Goal: Task Accomplishment & Management: Use online tool/utility

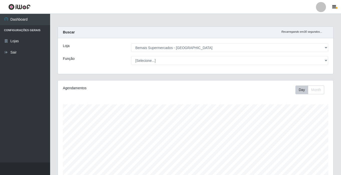
select select "250"
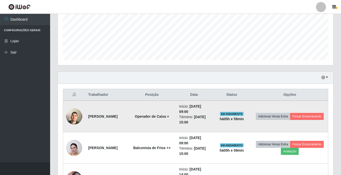
scroll to position [104, 276]
click at [290, 120] on button "Forçar Encerramento" at bounding box center [307, 116] width 34 height 7
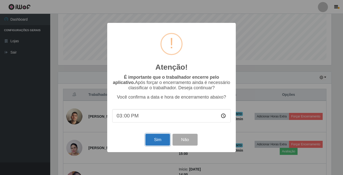
click at [153, 140] on button "Sim" at bounding box center [157, 139] width 24 height 12
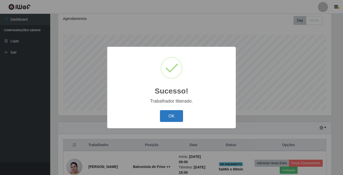
click at [167, 118] on button "OK" at bounding box center [171, 116] width 23 height 12
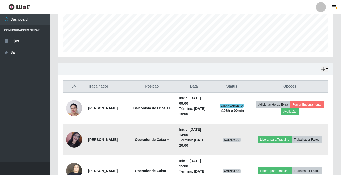
scroll to position [144, 0]
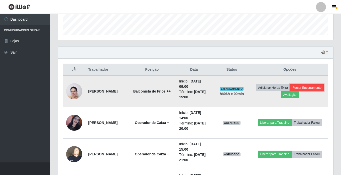
click at [290, 91] on button "Forçar Encerramento" at bounding box center [307, 87] width 34 height 7
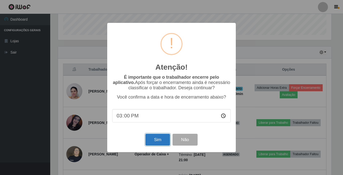
click at [155, 138] on button "Sim" at bounding box center [157, 139] width 24 height 12
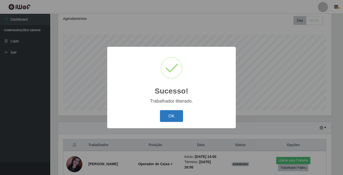
click at [171, 116] on button "OK" at bounding box center [171, 116] width 23 height 12
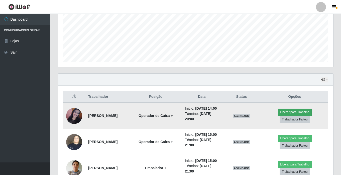
scroll to position [119, 0]
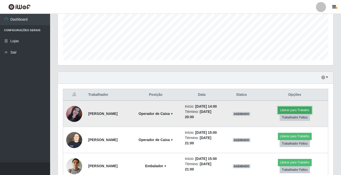
click at [288, 111] on button "Liberar para Trabalho" at bounding box center [295, 109] width 34 height 7
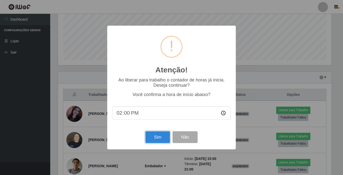
click at [158, 138] on button "Sim" at bounding box center [157, 137] width 24 height 12
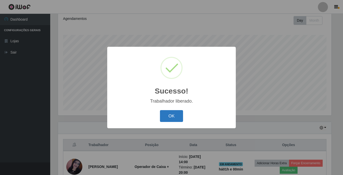
click at [166, 112] on button "OK" at bounding box center [171, 116] width 23 height 12
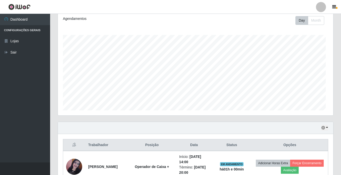
scroll to position [0, 0]
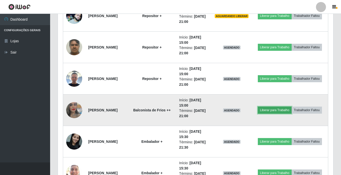
click at [280, 110] on button "Liberar para Trabalho" at bounding box center [275, 109] width 34 height 7
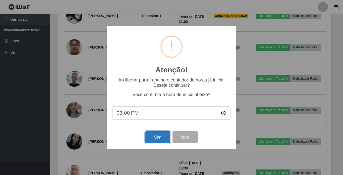
click at [156, 137] on button "Sim" at bounding box center [157, 137] width 24 height 12
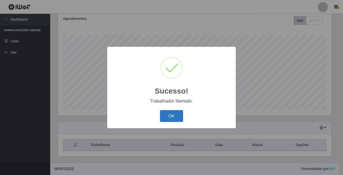
click at [169, 117] on button "OK" at bounding box center [171, 116] width 23 height 12
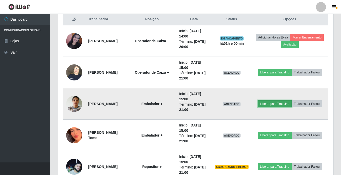
click at [273, 101] on button "Liberar para Trabalho" at bounding box center [275, 103] width 34 height 7
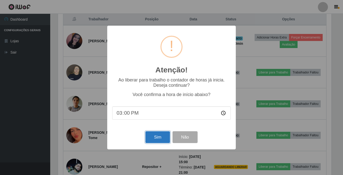
click at [158, 134] on button "Sim" at bounding box center [157, 137] width 24 height 12
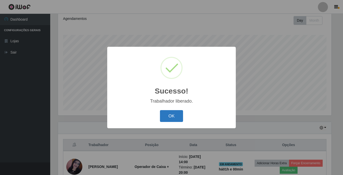
click at [171, 116] on button "OK" at bounding box center [171, 116] width 23 height 12
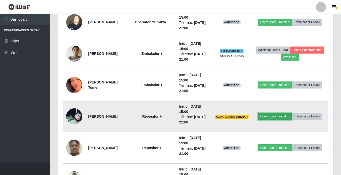
click at [280, 117] on button "Liberar para Trabalho" at bounding box center [275, 116] width 34 height 7
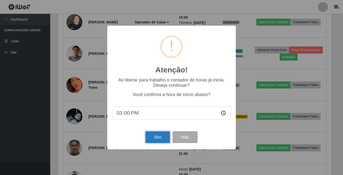
click at [159, 136] on button "Sim" at bounding box center [157, 137] width 24 height 12
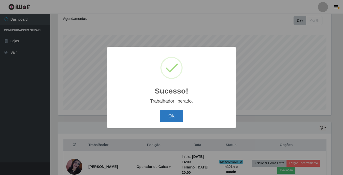
click at [170, 118] on button "OK" at bounding box center [171, 116] width 23 height 12
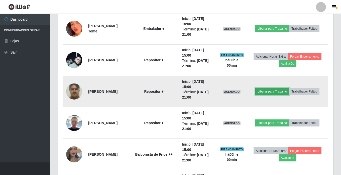
click at [268, 92] on button "Liberar para Trabalho" at bounding box center [273, 91] width 34 height 7
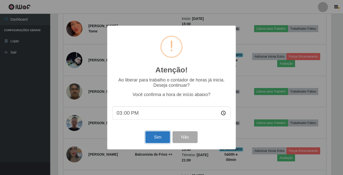
click at [156, 138] on button "Sim" at bounding box center [157, 137] width 24 height 12
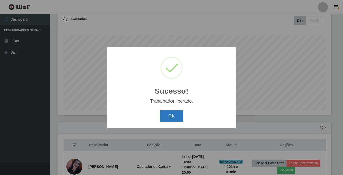
click at [172, 117] on button "OK" at bounding box center [171, 116] width 23 height 12
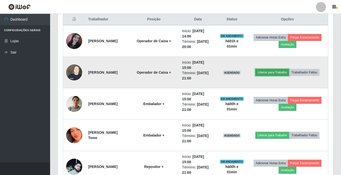
click at [272, 73] on button "Liberar para Trabalho" at bounding box center [273, 72] width 34 height 7
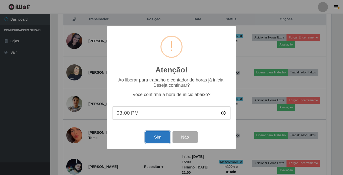
click at [153, 137] on button "Sim" at bounding box center [157, 137] width 24 height 12
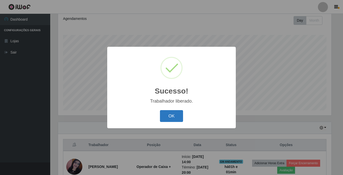
click at [175, 116] on button "OK" at bounding box center [171, 116] width 23 height 12
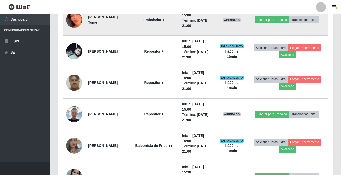
scroll to position [314, 0]
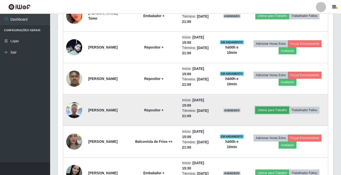
click at [278, 110] on button "Liberar para Trabalho" at bounding box center [273, 109] width 34 height 7
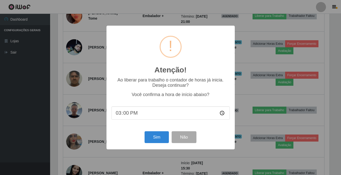
scroll to position [104, 273]
click at [160, 136] on button "Sim" at bounding box center [157, 137] width 24 height 12
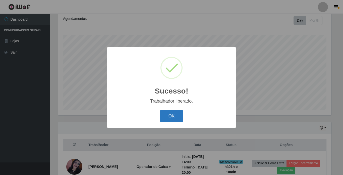
click at [167, 115] on button "OK" at bounding box center [171, 116] width 23 height 12
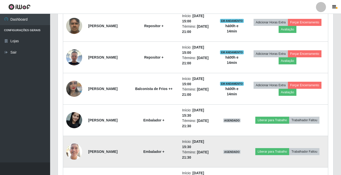
scroll to position [414, 0]
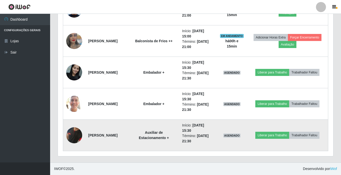
click at [80, 134] on img at bounding box center [74, 135] width 16 height 33
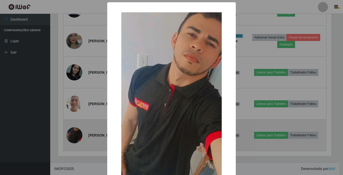
click at [80, 134] on div "× OK Cancel" at bounding box center [171, 87] width 343 height 175
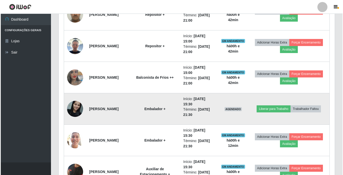
scroll to position [389, 0]
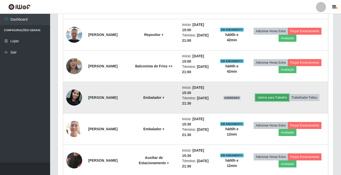
click at [273, 99] on button "Liberar para Trabalho" at bounding box center [273, 97] width 34 height 7
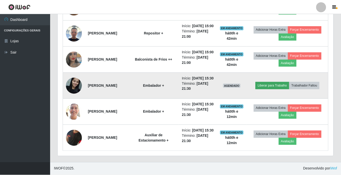
scroll to position [104, 273]
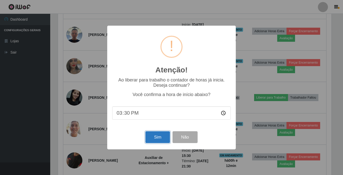
click at [165, 136] on button "Sim" at bounding box center [157, 137] width 24 height 12
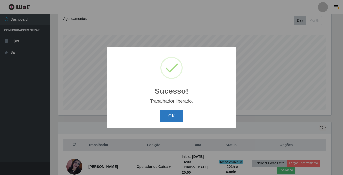
click at [171, 114] on button "OK" at bounding box center [171, 116] width 23 height 12
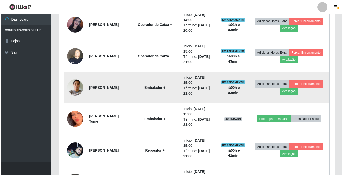
scroll to position [220, 0]
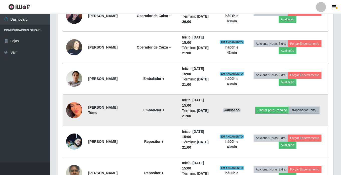
click at [313, 112] on button "Trabalhador Faltou" at bounding box center [304, 109] width 30 height 7
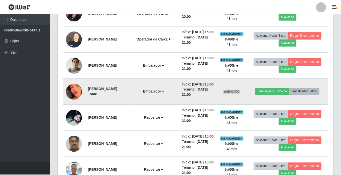
scroll to position [104, 273]
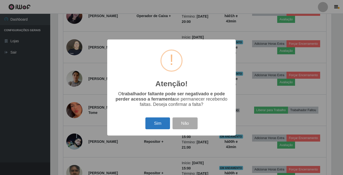
click at [153, 123] on button "Sim" at bounding box center [157, 123] width 24 height 12
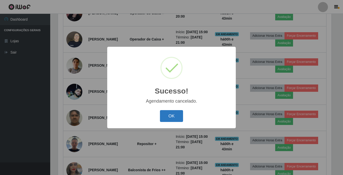
click at [174, 114] on button "OK" at bounding box center [171, 116] width 23 height 12
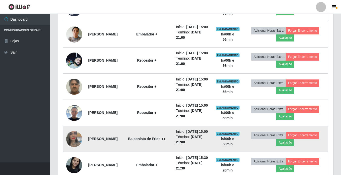
scroll to position [282, 0]
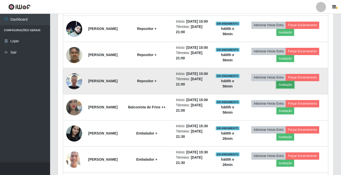
click at [293, 88] on button "Avaliação" at bounding box center [286, 84] width 18 height 7
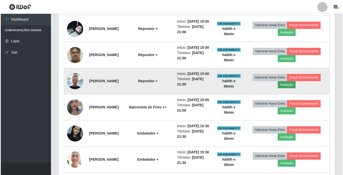
scroll to position [104, 273]
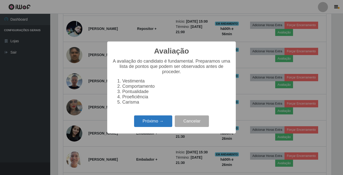
click at [144, 123] on button "Próximo →" at bounding box center [153, 121] width 38 height 12
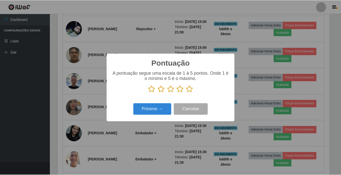
scroll to position [250687, 250518]
click at [154, 90] on icon at bounding box center [152, 89] width 7 height 8
click at [149, 93] on input "radio" at bounding box center [149, 93] width 0 height 0
click at [185, 44] on div "Pontuação × A pontuação segue uma escala de 1 à 5 pontos. Onde 1 é o mínimo e 5…" at bounding box center [171, 87] width 343 height 175
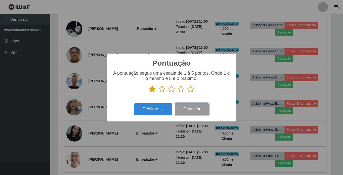
click at [185, 108] on button "Cancelar" at bounding box center [192, 109] width 34 height 12
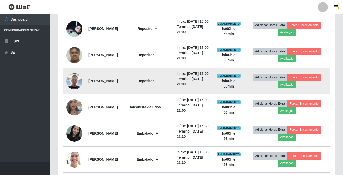
scroll to position [104, 276]
click at [269, 81] on button "Adicionar Horas Extra" at bounding box center [269, 77] width 34 height 7
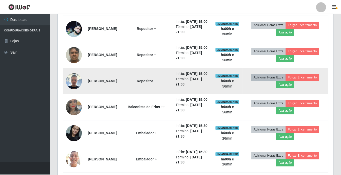
scroll to position [104, 273]
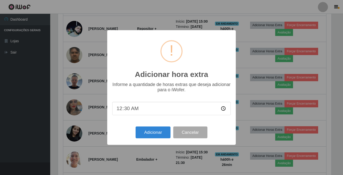
click at [251, 45] on div "Adicionar hora extra × Informe a quantidade de horas extras que deseja adiciona…" at bounding box center [171, 87] width 343 height 175
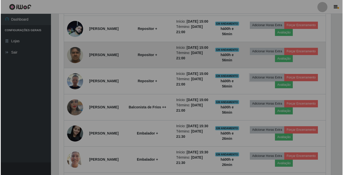
scroll to position [104, 276]
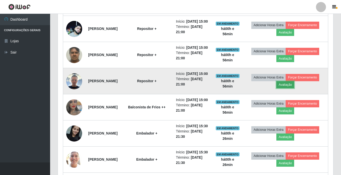
click at [294, 88] on button "Avaliação" at bounding box center [286, 84] width 18 height 7
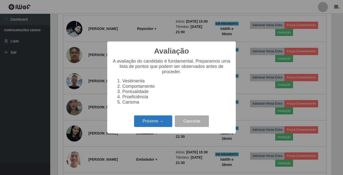
click at [152, 122] on button "Próximo →" at bounding box center [153, 121] width 38 height 12
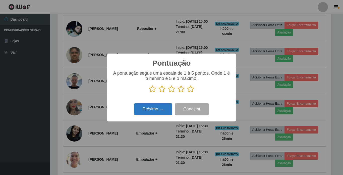
scroll to position [250687, 250518]
click at [152, 89] on icon at bounding box center [152, 89] width 7 height 8
click at [149, 93] on input "radio" at bounding box center [149, 93] width 0 height 0
click at [152, 109] on button "Próximo →" at bounding box center [153, 109] width 38 height 12
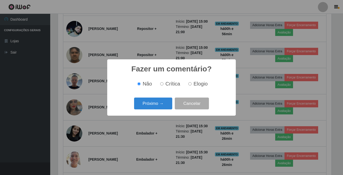
click at [162, 84] on input "Crítica" at bounding box center [161, 83] width 3 height 3
radio input "true"
click at [162, 102] on button "Próximo →" at bounding box center [153, 103] width 38 height 12
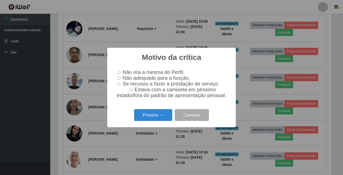
drag, startPoint x: 119, startPoint y: 77, endPoint x: 125, endPoint y: 95, distance: 18.1
click at [119, 77] on input "Não adequado para a função." at bounding box center [118, 77] width 3 height 3
radio input "true"
click at [146, 118] on button "Próximo →" at bounding box center [153, 115] width 38 height 12
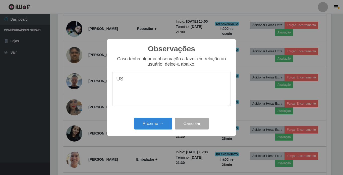
type textarea "U"
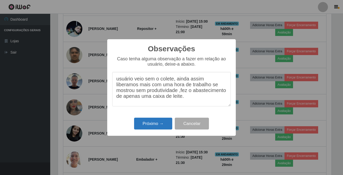
type textarea "usuário veio sem o colete, ainda assim liberamos mais com uma hora de trabalho …"
click at [161, 122] on button "Próximo →" at bounding box center [153, 123] width 38 height 12
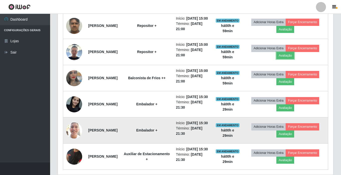
scroll to position [307, 0]
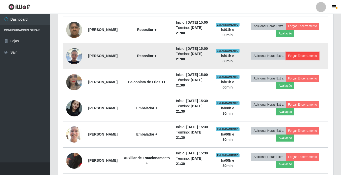
click at [303, 59] on button "Forçar Encerramento" at bounding box center [303, 55] width 34 height 7
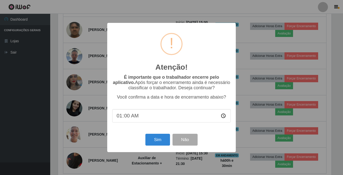
type input "16:00"
click at [164, 140] on button "Sim" at bounding box center [157, 139] width 24 height 12
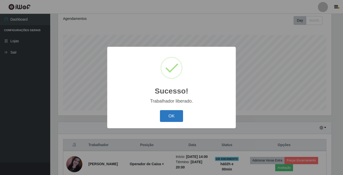
click at [165, 115] on button "OK" at bounding box center [171, 116] width 23 height 12
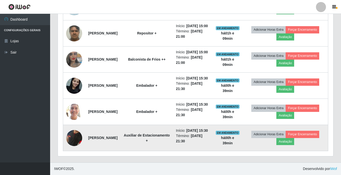
scroll to position [351, 0]
click at [75, 134] on img at bounding box center [74, 137] width 16 height 33
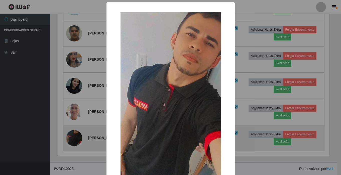
scroll to position [104, 273]
click at [75, 134] on div "× OK Cancel" at bounding box center [171, 87] width 343 height 175
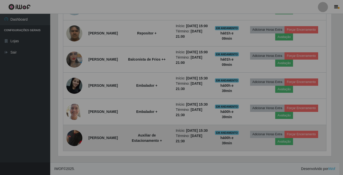
scroll to position [104, 276]
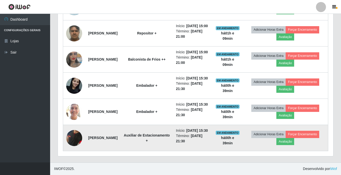
click at [77, 133] on img at bounding box center [74, 137] width 16 height 33
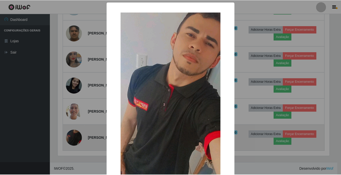
scroll to position [104, 273]
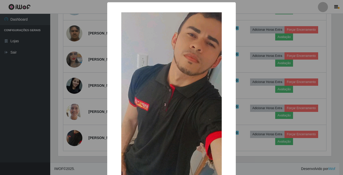
click at [73, 138] on div "× OK Cancel" at bounding box center [171, 87] width 343 height 175
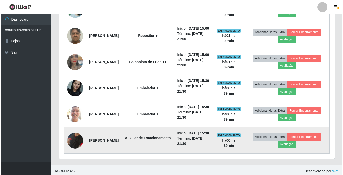
scroll to position [301, 0]
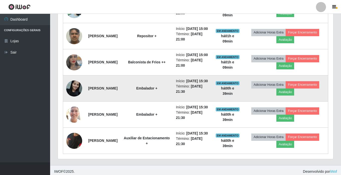
click at [69, 99] on img at bounding box center [74, 87] width 16 height 21
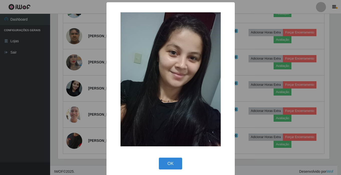
scroll to position [104, 273]
click at [73, 125] on div "× OK Cancel" at bounding box center [171, 87] width 343 height 175
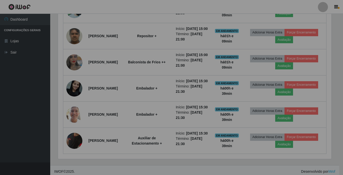
scroll to position [104, 276]
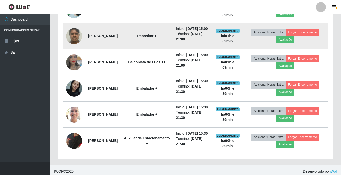
click at [73, 47] on img at bounding box center [74, 35] width 16 height 21
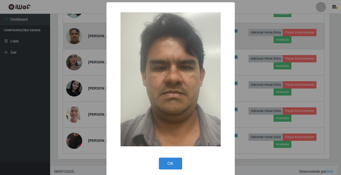
scroll to position [104, 273]
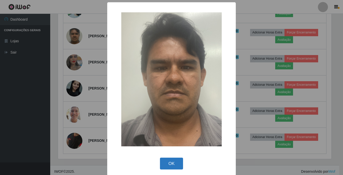
click at [166, 161] on button "OK" at bounding box center [171, 163] width 23 height 12
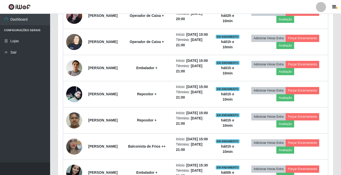
scroll to position [226, 0]
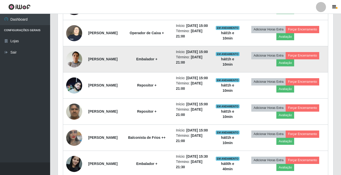
click at [71, 72] on img at bounding box center [74, 59] width 16 height 29
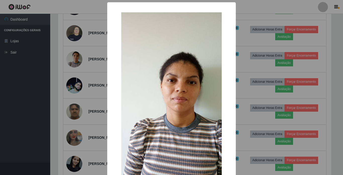
click at [76, 76] on div "× OK Cancel" at bounding box center [171, 87] width 343 height 175
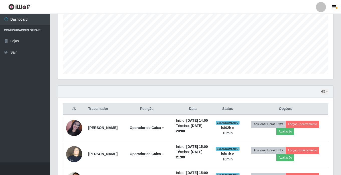
scroll to position [101, 0]
